Goal: Find specific fact: Find specific fact

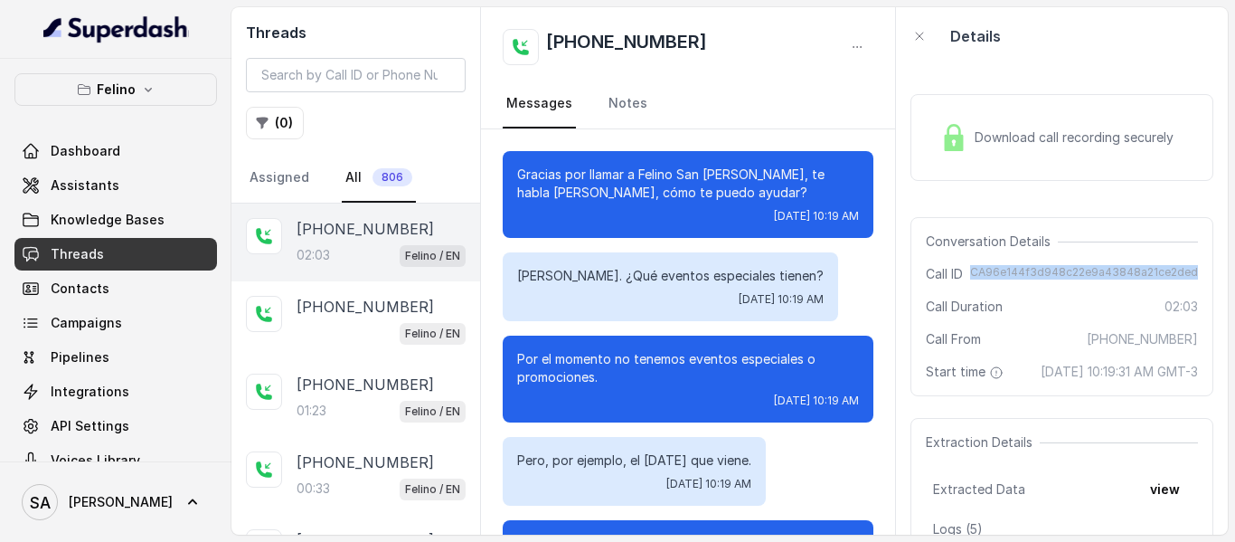
scroll to position [1309, 0]
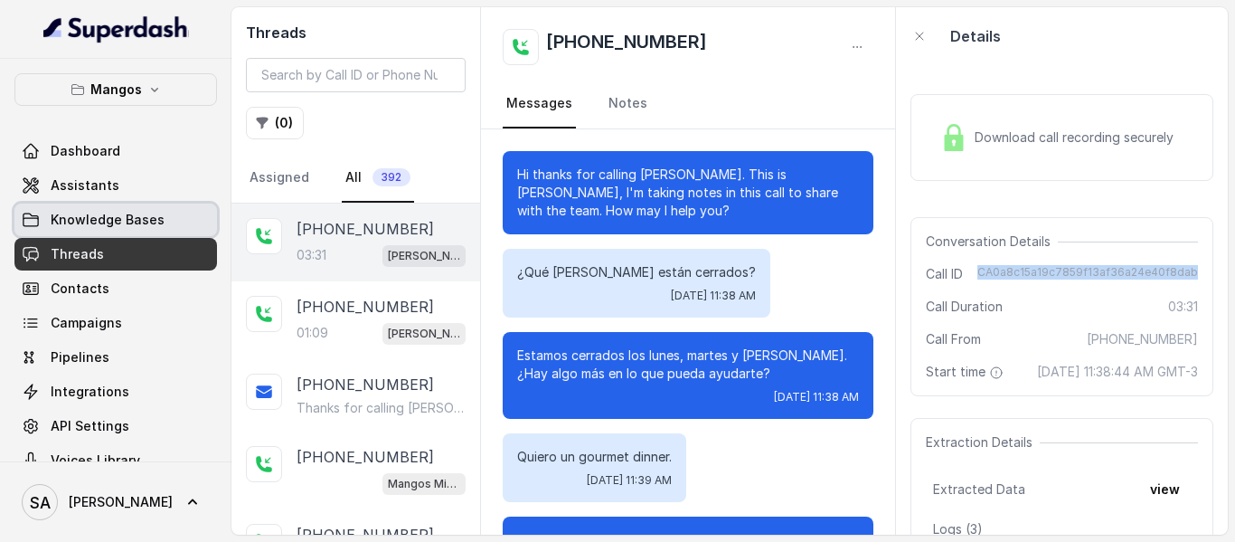
scroll to position [2742, 0]
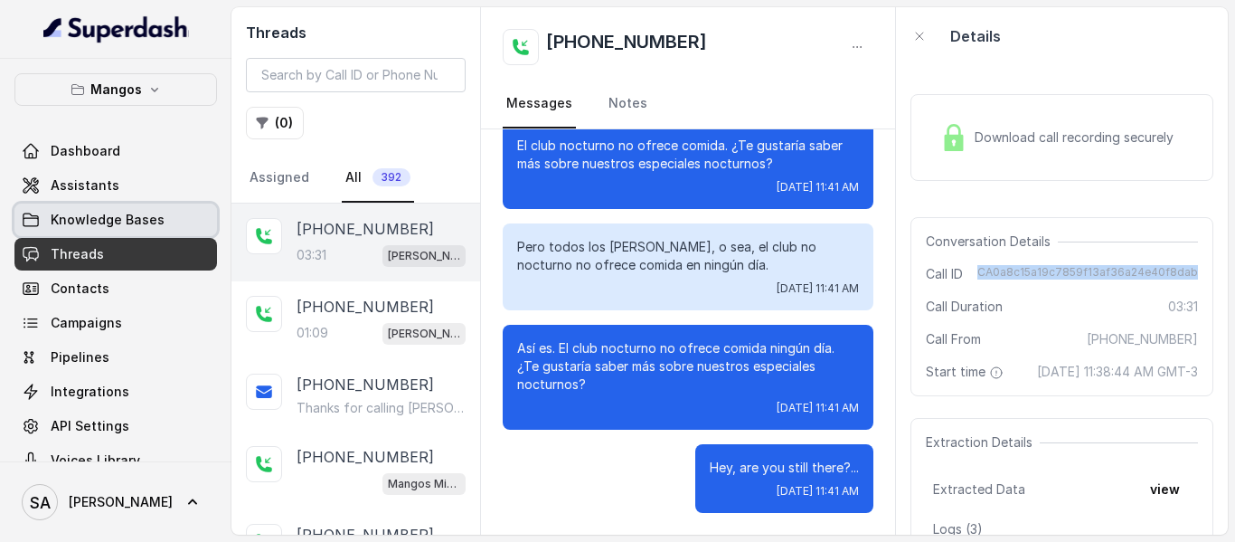
click at [121, 228] on span "Knowledge Bases" at bounding box center [108, 220] width 114 height 18
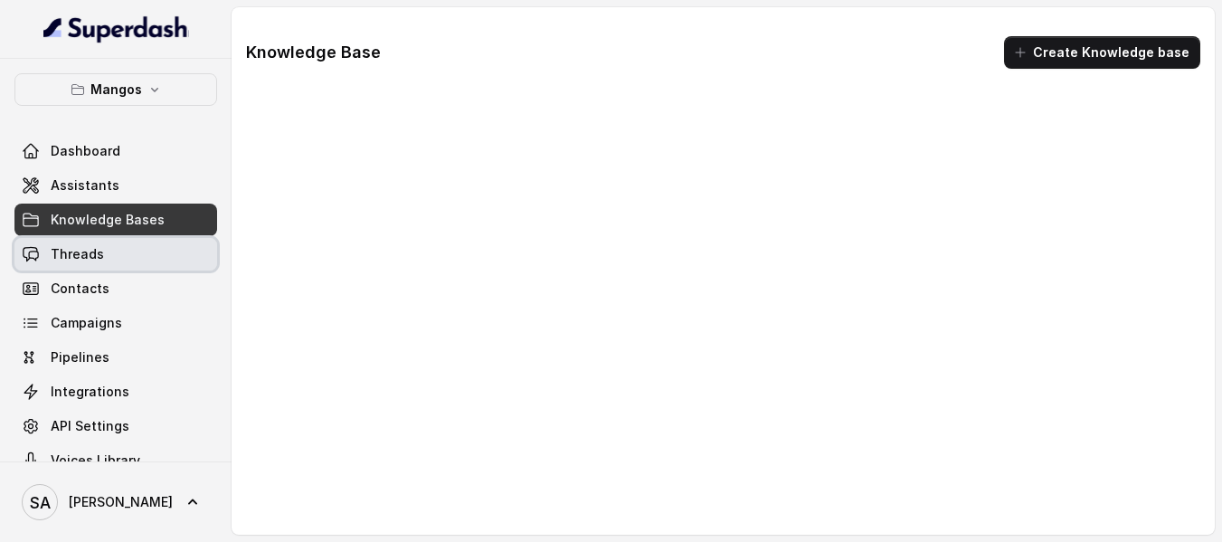
click at [102, 258] on link "Threads" at bounding box center [115, 254] width 203 height 33
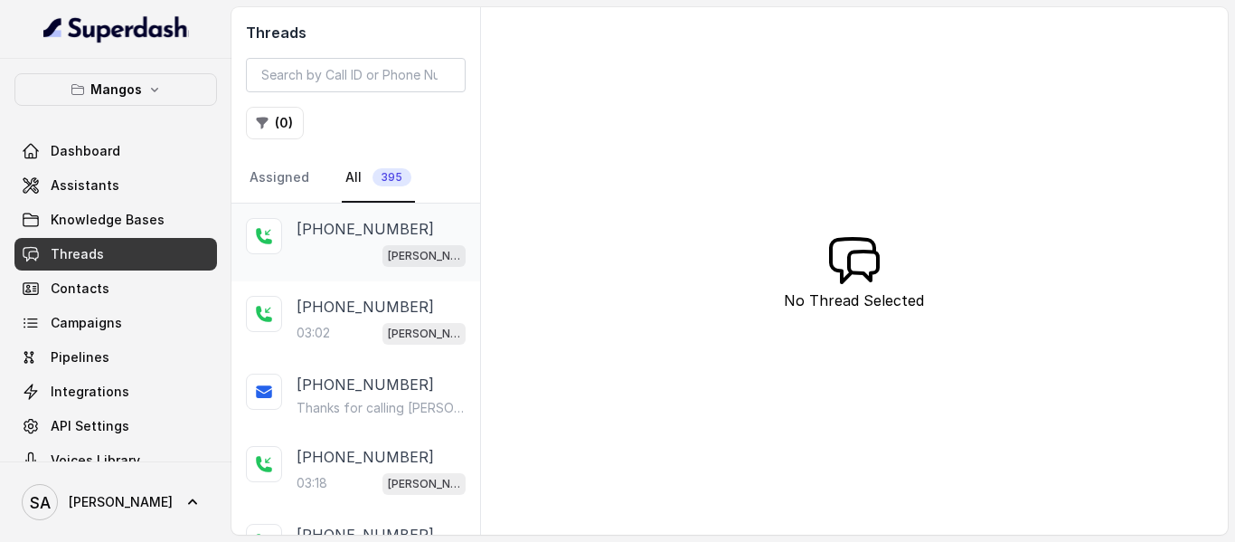
click at [392, 237] on p "[PHONE_NUMBER]" at bounding box center [365, 229] width 137 height 22
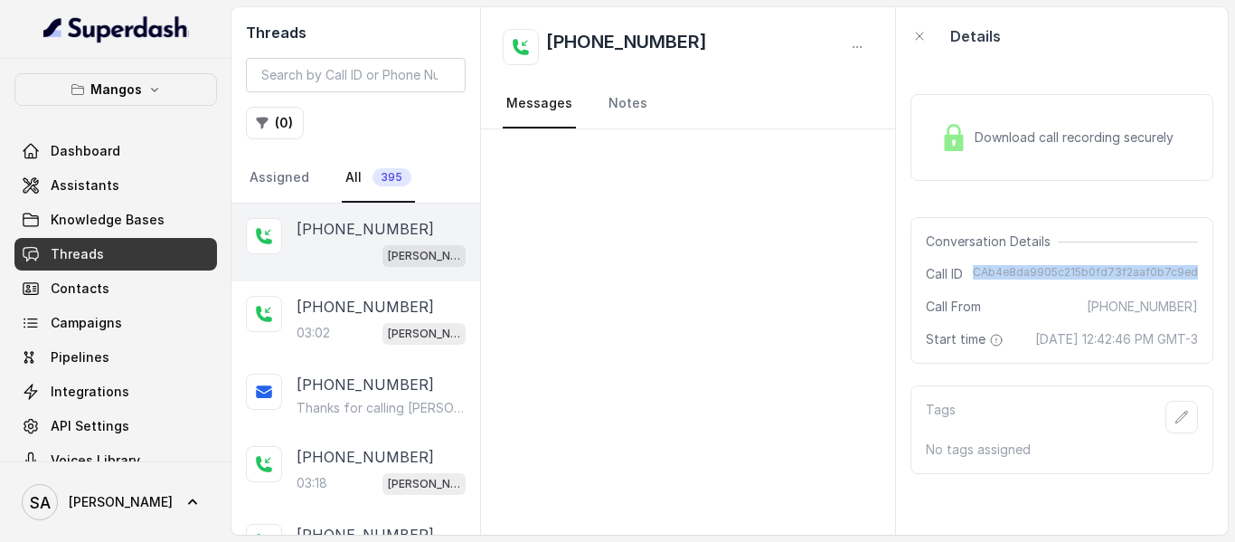
drag, startPoint x: 972, startPoint y: 275, endPoint x: 1186, endPoint y: 278, distance: 214.3
click at [1186, 278] on div "Conversation Details Call ID CAb4e8da9905c215b0fd73f2aaf0b7c9ed Call From [PHON…" at bounding box center [1062, 290] width 303 height 146
copy span "CAb4e8da9905c215b0fd73f2aaf0b7c9ed"
